Goal: Information Seeking & Learning: Find specific fact

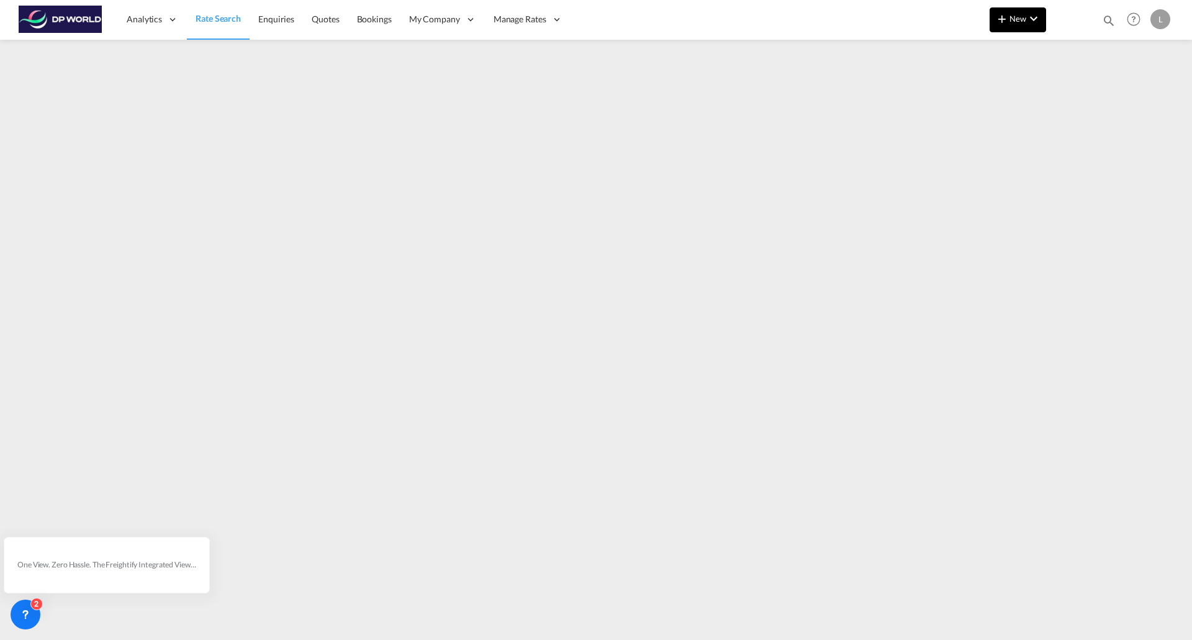
click at [1029, 21] on md-icon "icon-chevron-down" at bounding box center [1033, 18] width 15 height 15
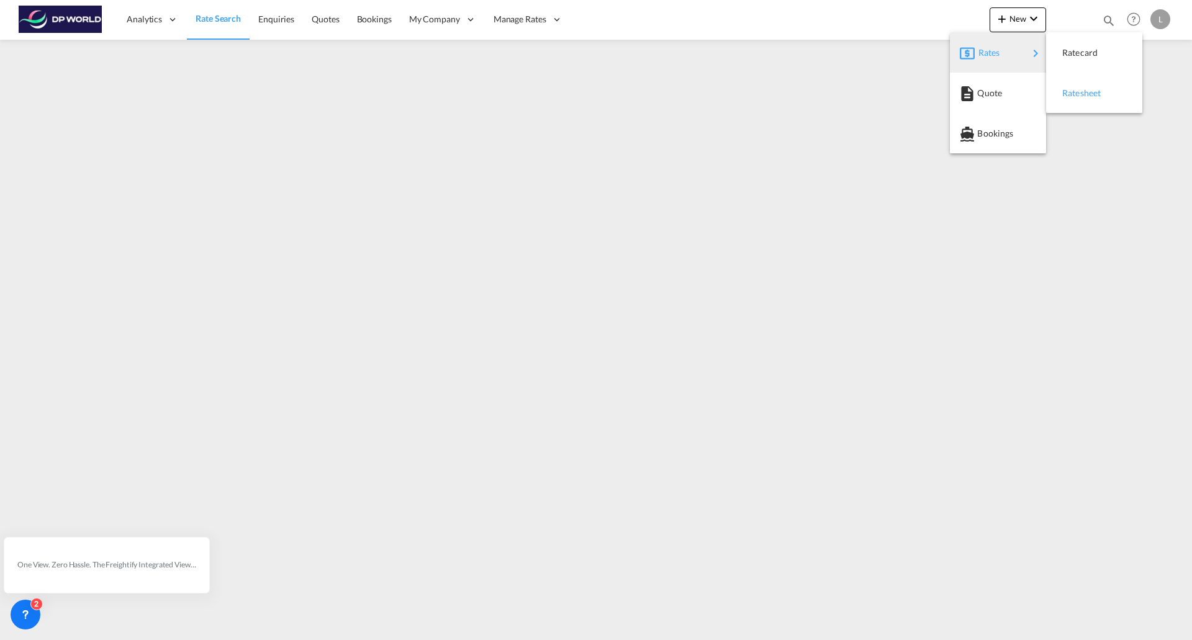
click at [1076, 89] on span "Ratesheet" at bounding box center [1069, 93] width 14 height 25
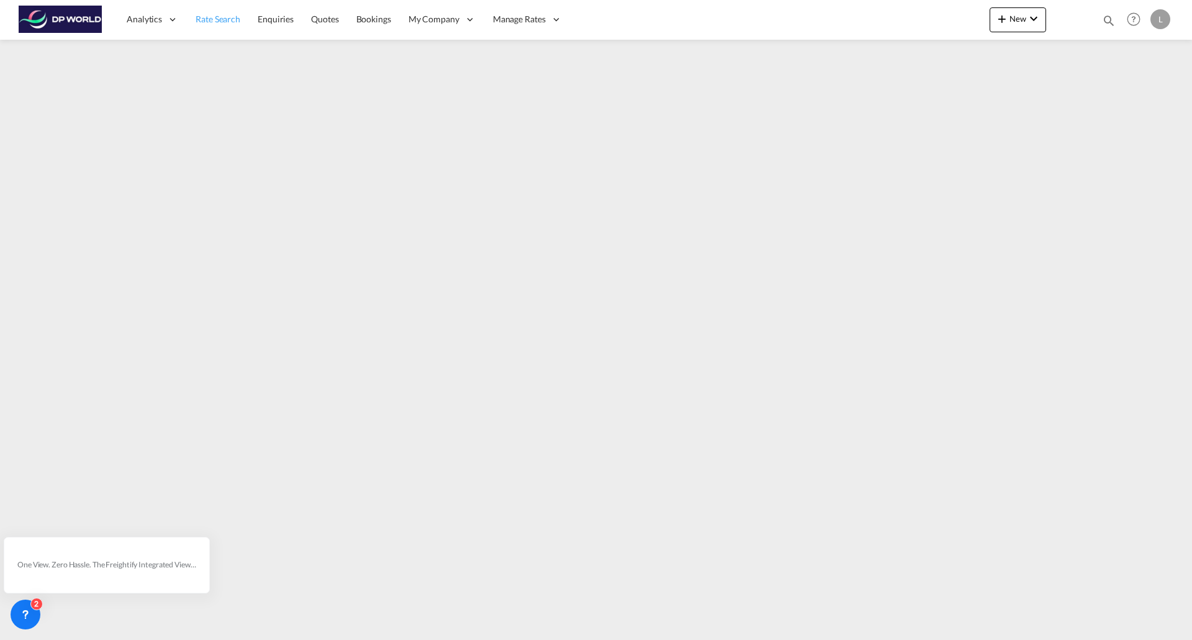
click at [216, 16] on span "Rate Search" at bounding box center [218, 19] width 45 height 11
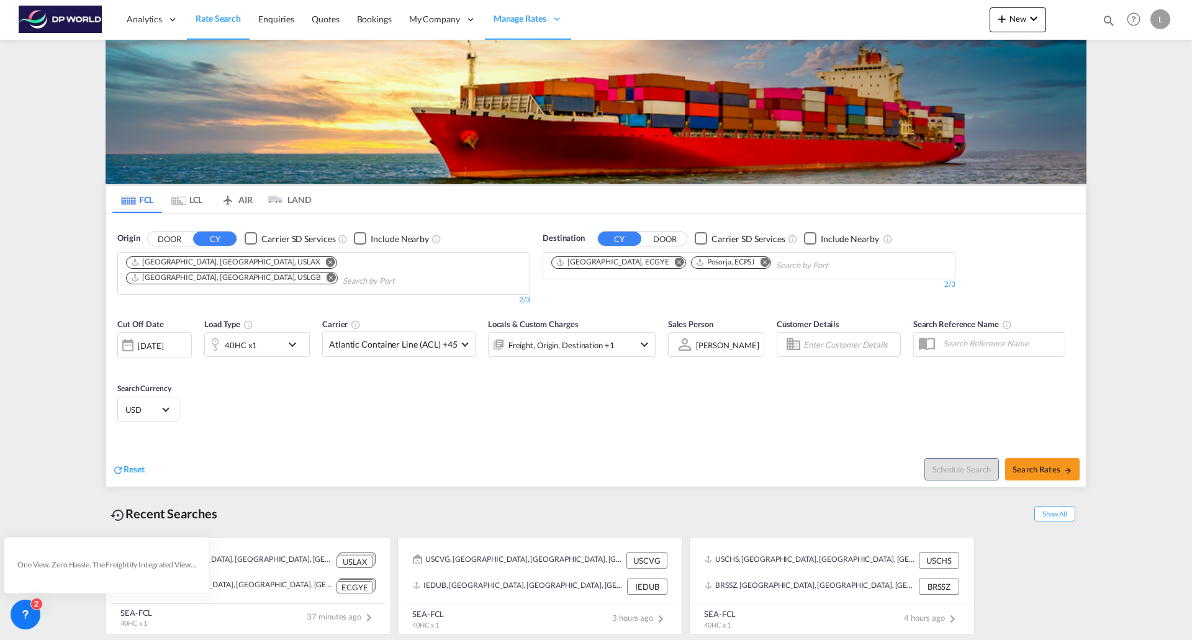
click at [326, 263] on md-icon "Remove" at bounding box center [330, 261] width 9 height 9
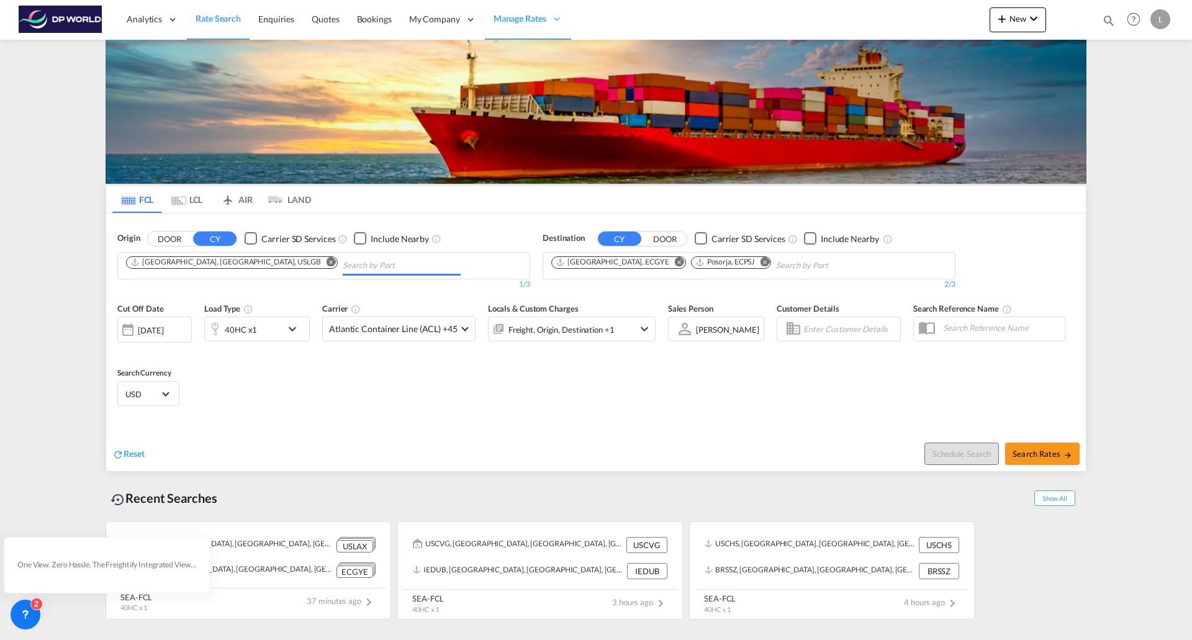
click at [327, 263] on md-icon "Remove" at bounding box center [331, 261] width 9 height 9
click at [214, 261] on input "Chips input." at bounding box center [185, 266] width 118 height 20
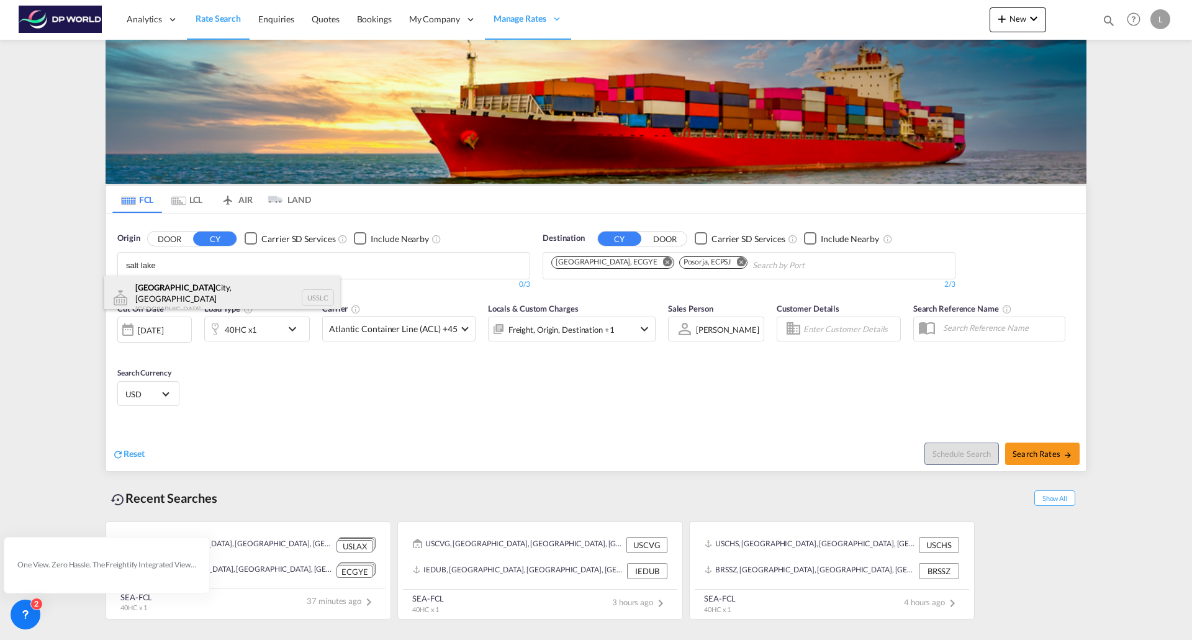
type input "salt lake"
click at [204, 289] on div "[GEOGRAPHIC_DATA], [GEOGRAPHIC_DATA] [GEOGRAPHIC_DATA] USSLC" at bounding box center [222, 298] width 236 height 45
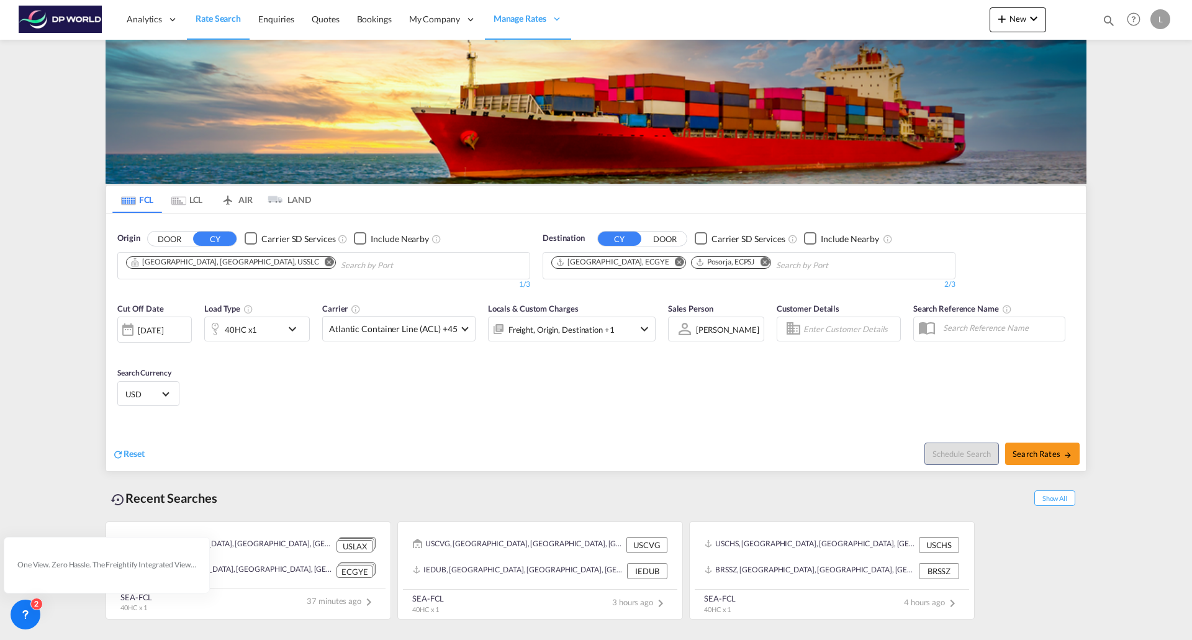
click at [675, 261] on md-icon "Remove" at bounding box center [679, 261] width 9 height 9
click at [622, 261] on button "Remove" at bounding box center [622, 263] width 19 height 12
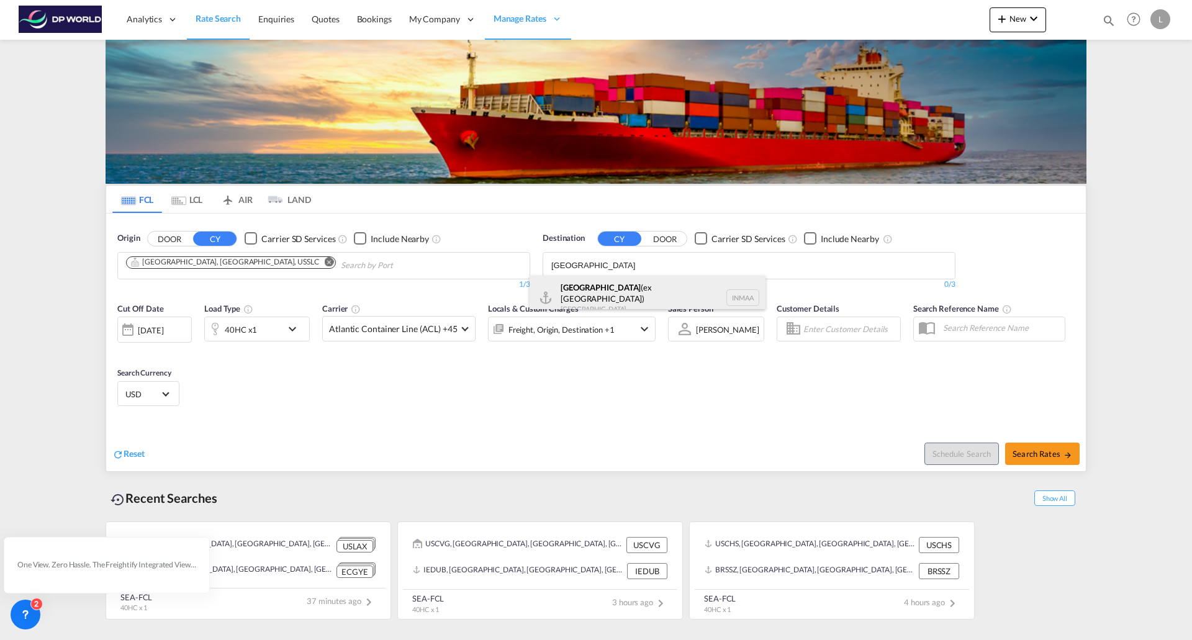
type input "[GEOGRAPHIC_DATA]"
click at [576, 291] on div "[GEOGRAPHIC_DATA] (ex [GEOGRAPHIC_DATA]) [GEOGRAPHIC_DATA] [GEOGRAPHIC_DATA]" at bounding box center [648, 298] width 236 height 45
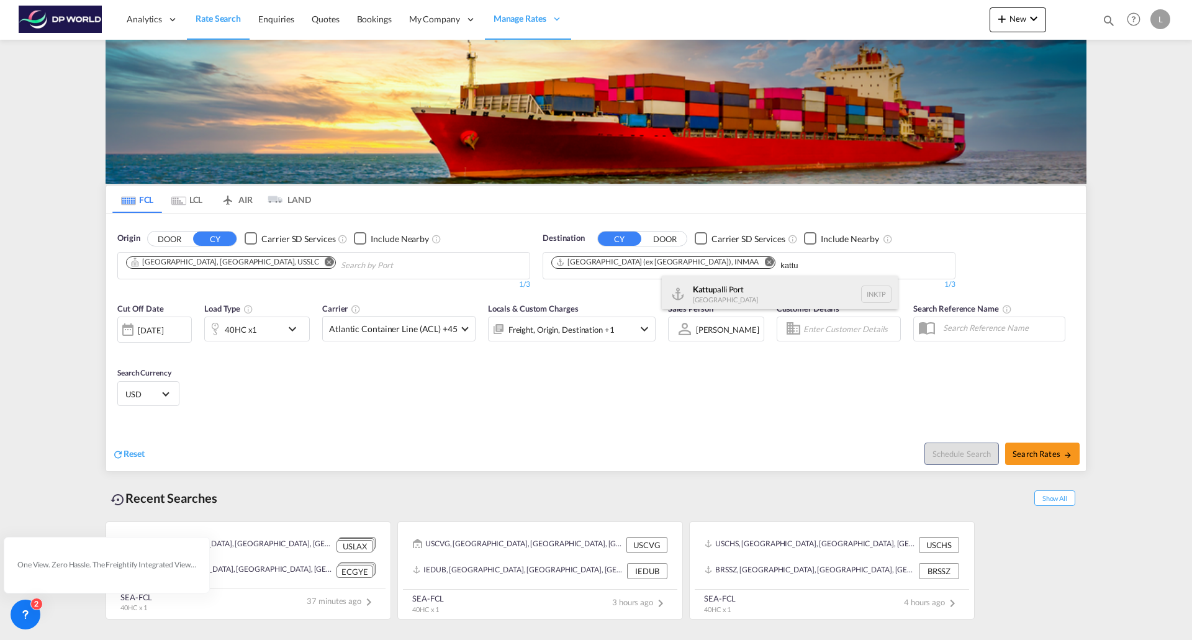
type input "kattu"
click at [712, 296] on div "Kattu palli [GEOGRAPHIC_DATA] INKTP" at bounding box center [780, 294] width 236 height 37
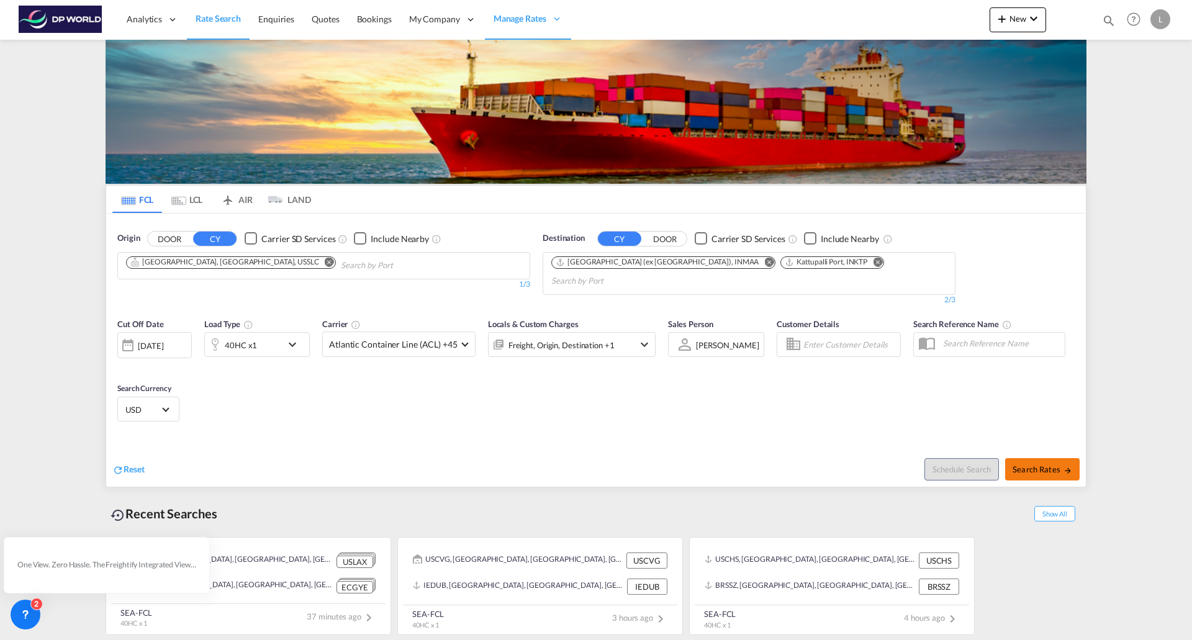
click at [1051, 459] on button "Search Rates" at bounding box center [1042, 469] width 75 height 22
type input "USSLC to [GEOGRAPHIC_DATA],INKTP / [DATE]"
